Goal: Task Accomplishment & Management: Use online tool/utility

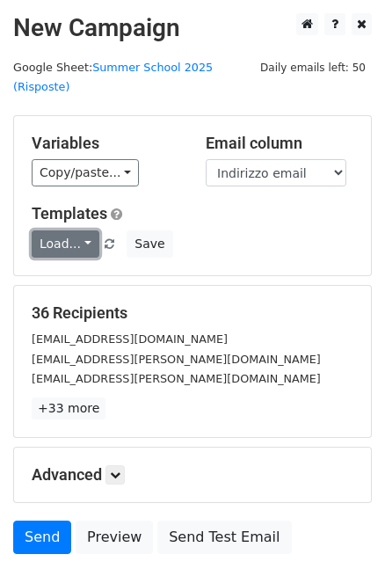
click at [84, 231] on link "Load..." at bounding box center [66, 244] width 68 height 27
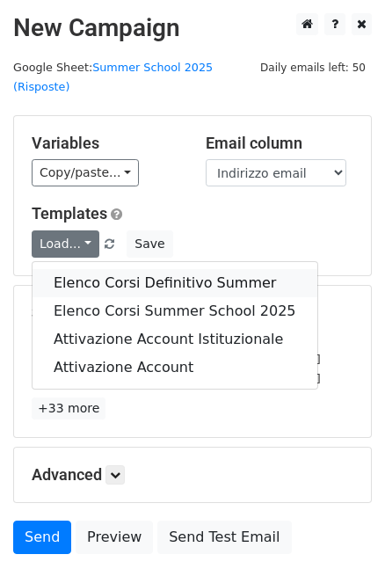
click at [129, 269] on link "Elenco Corsi Definitivo Summer" at bounding box center [175, 283] width 285 height 28
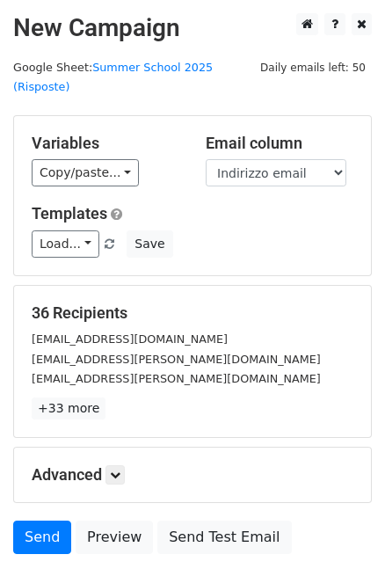
drag, startPoint x: 175, startPoint y: 105, endPoint x: 179, endPoint y: 126, distance: 21.4
click at [175, 116] on div "Variables Copy/paste... {{Informazioni cronologiche}} {{Indirizzo email}} {{Cog…" at bounding box center [192, 195] width 357 height 159
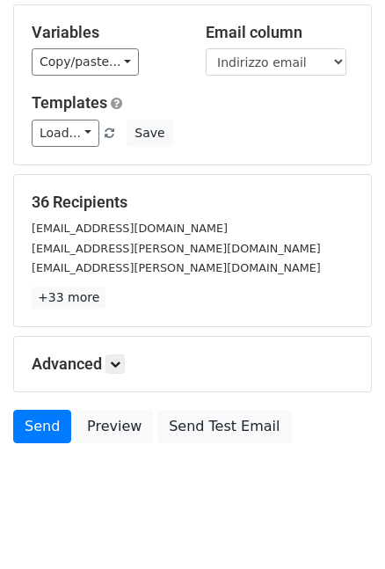
scroll to position [113, 0]
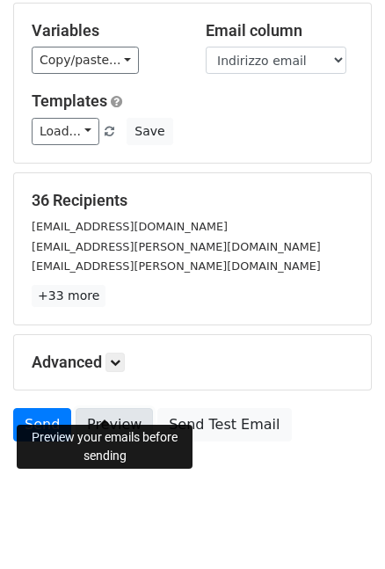
click at [103, 408] on link "Preview" at bounding box center [114, 424] width 77 height 33
drag, startPoint x: 53, startPoint y: 403, endPoint x: 11, endPoint y: 395, distance: 42.1
click at [53, 408] on link "Send" at bounding box center [42, 424] width 58 height 33
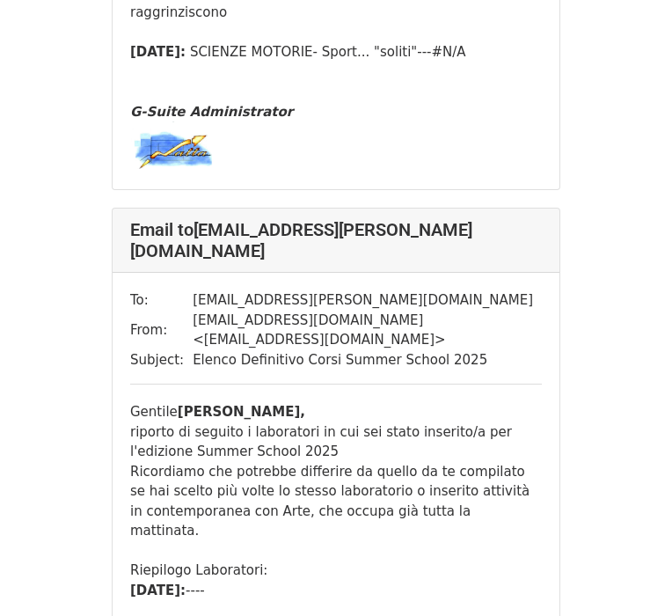
scroll to position [21549, 0]
